Goal: Find contact information: Find contact information

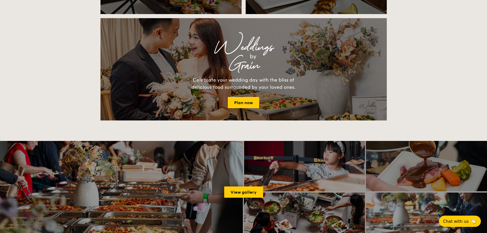
scroll to position [664, 0]
click at [452, 216] on button "Chat with us 🦙" at bounding box center [460, 221] width 44 height 12
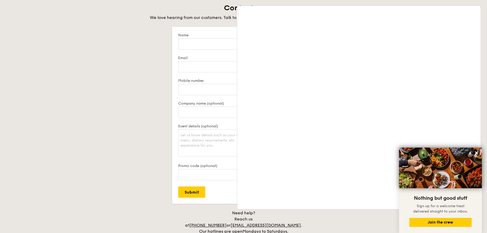
scroll to position [1047, 0]
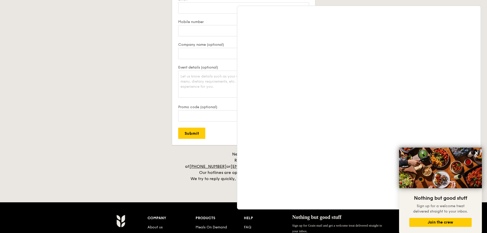
click at [126, 159] on h4 "Need help? Reach us at [PHONE_NUMBER] or [EMAIL_ADDRESS][DOMAIN_NAME] . Our hot…" at bounding box center [243, 166] width 286 height 31
click at [114, 99] on div "Contact us We love hearing from our customers. Talk to us about anything. We ar…" at bounding box center [243, 63] width 286 height 237
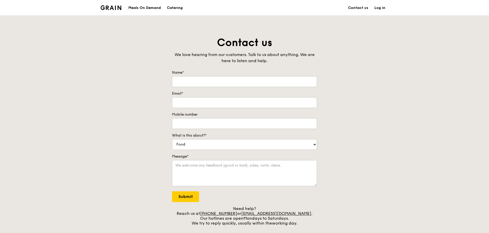
click at [78, 141] on div "Contact us We love hearing from our customers. Talk to us about anything. We ar…" at bounding box center [244, 131] width 489 height 190
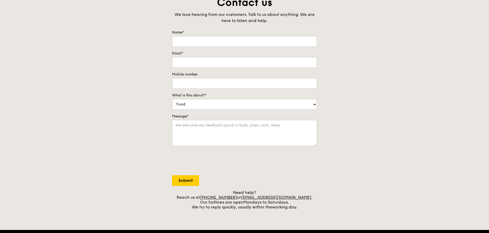
scroll to position [102, 0]
